Goal: Transaction & Acquisition: Purchase product/service

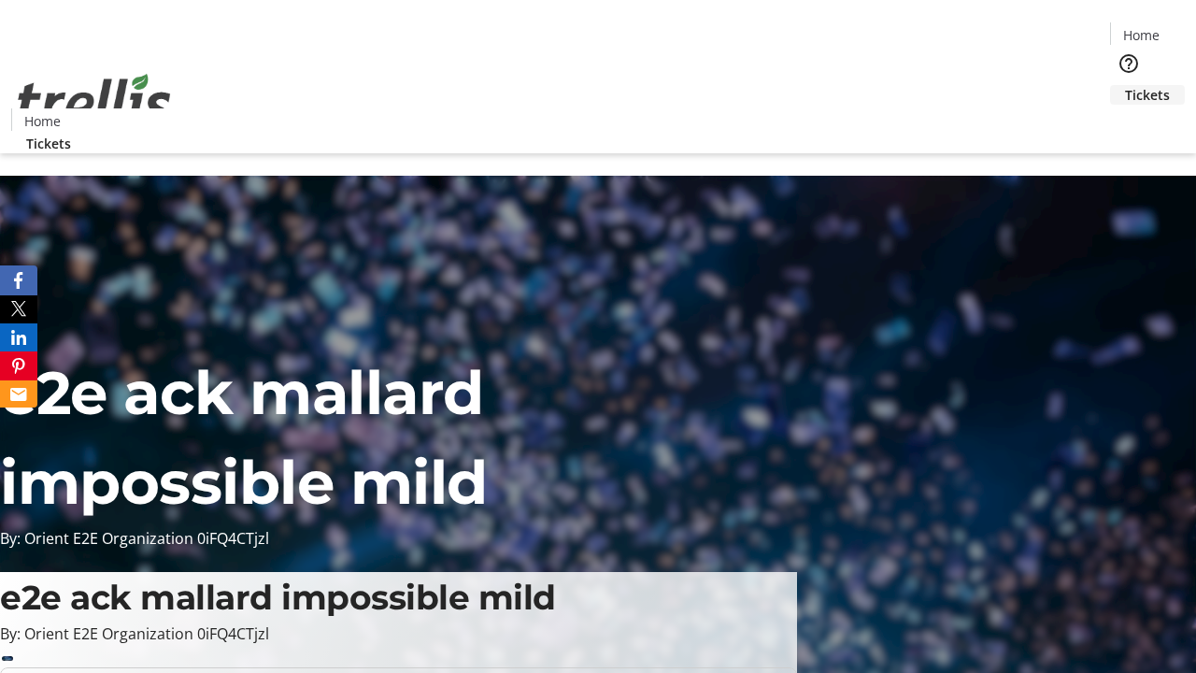
click at [1125, 85] on span "Tickets" at bounding box center [1147, 95] width 45 height 20
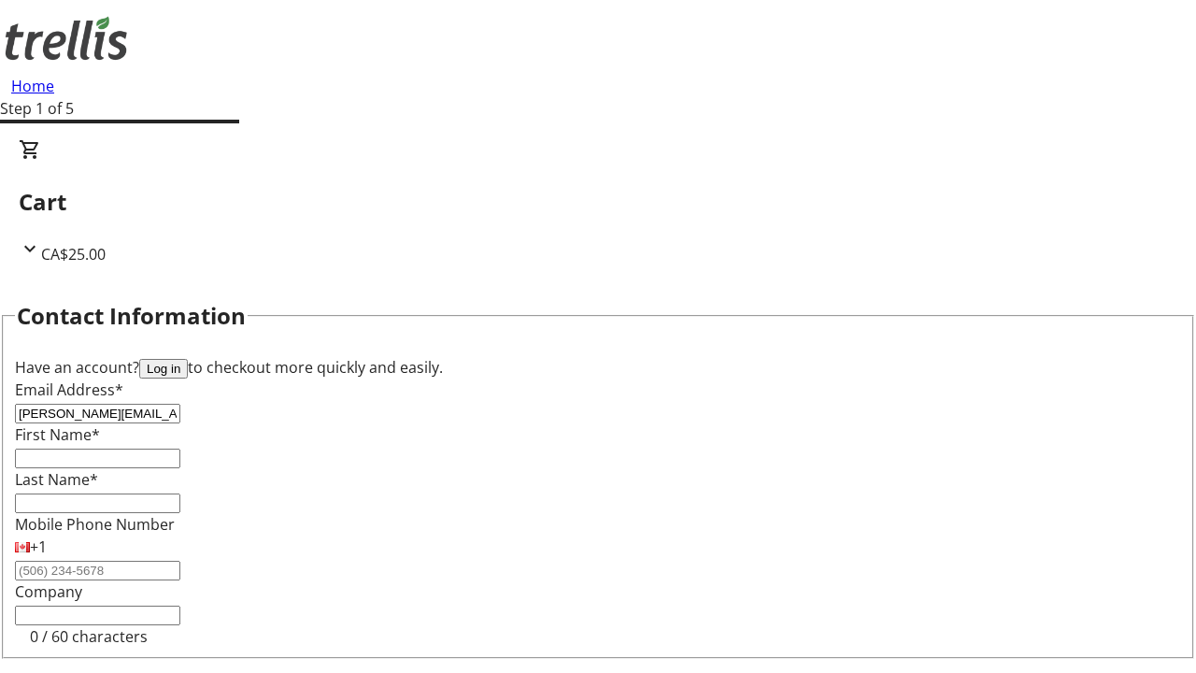
type input "[PERSON_NAME][EMAIL_ADDRESS][DOMAIN_NAME]"
type input "[PERSON_NAME]"
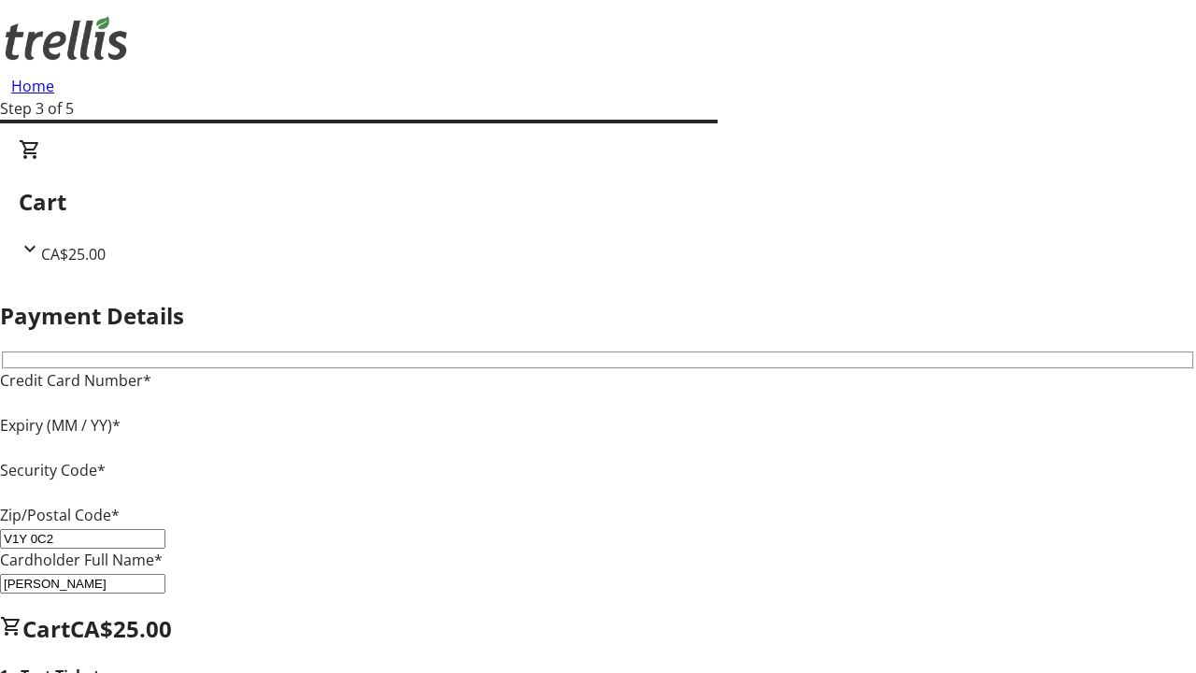
type input "V1Y 0C2"
